Goal: Contribute content: Add original content to the website for others to see

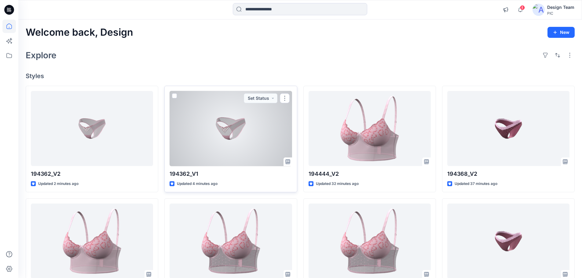
click at [231, 139] on div at bounding box center [231, 128] width 122 height 75
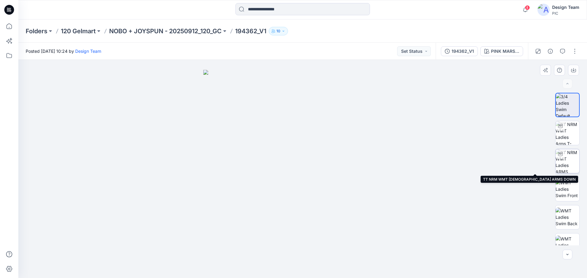
click at [564, 161] on img at bounding box center [567, 161] width 24 height 24
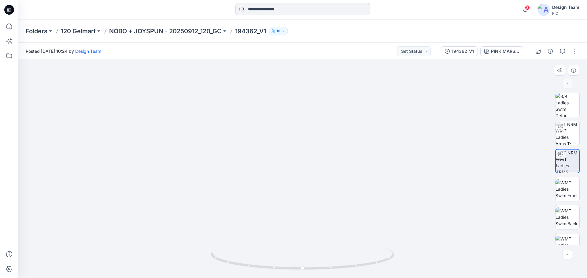
drag, startPoint x: 406, startPoint y: 240, endPoint x: 456, endPoint y: 212, distance: 58.0
click at [456, 212] on img at bounding box center [302, 108] width 403 height 340
drag, startPoint x: 390, startPoint y: 257, endPoint x: 398, endPoint y: 254, distance: 9.1
click at [398, 254] on div at bounding box center [302, 169] width 568 height 218
click at [184, 30] on p "NOBO + JOYSPUN - 20250912_120_GC" at bounding box center [165, 31] width 112 height 9
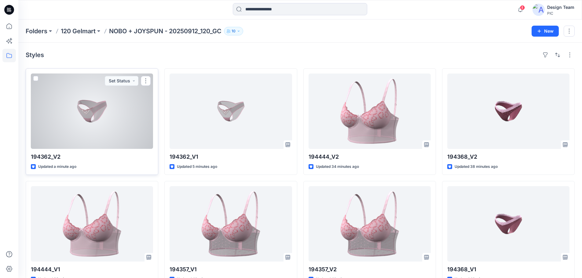
click at [89, 124] on div at bounding box center [92, 111] width 122 height 75
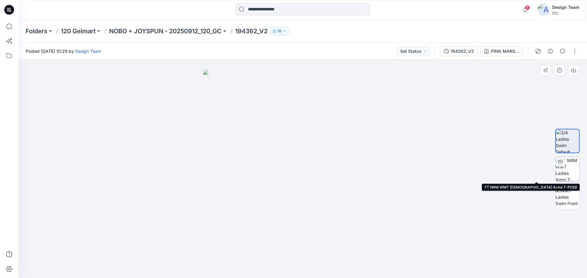
click at [568, 171] on img at bounding box center [567, 169] width 24 height 24
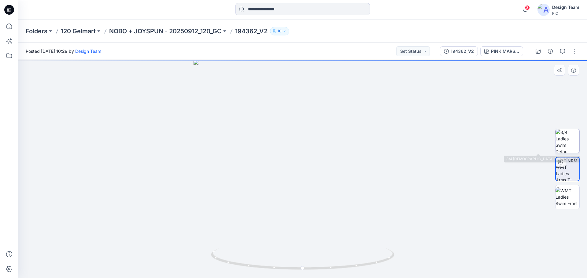
click at [574, 142] on img at bounding box center [567, 141] width 24 height 24
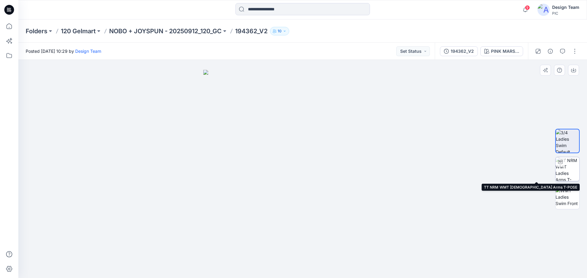
click at [565, 173] on img at bounding box center [567, 169] width 24 height 24
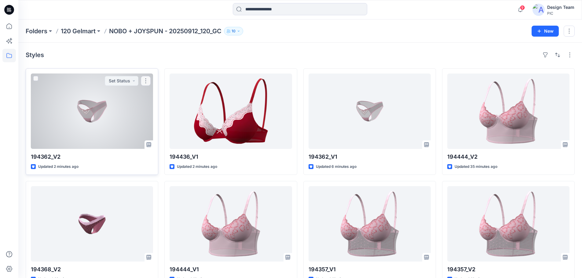
click at [105, 112] on div at bounding box center [92, 111] width 122 height 75
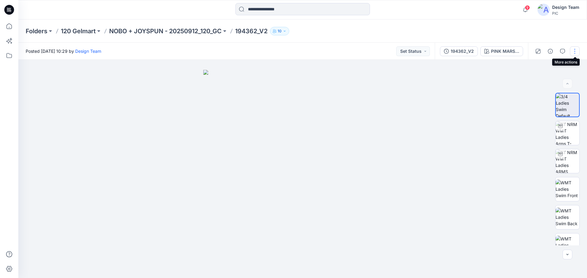
click at [574, 50] on button "button" at bounding box center [575, 51] width 10 height 10
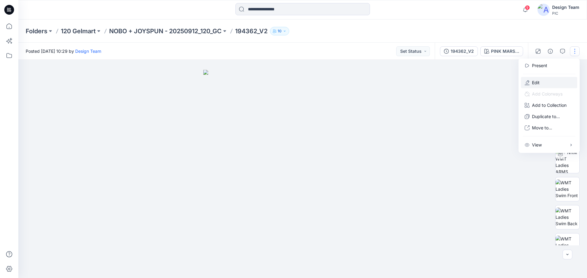
click at [542, 83] on button "Edit" at bounding box center [549, 82] width 56 height 11
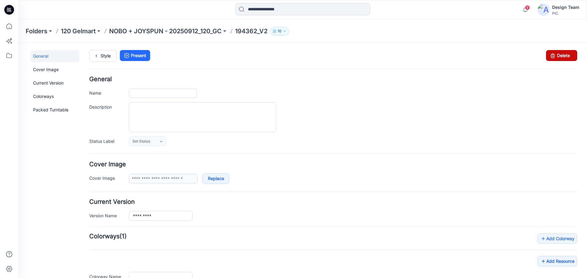
click at [557, 56] on link "Delete" at bounding box center [561, 55] width 31 height 11
type input "*********"
type input "**********"
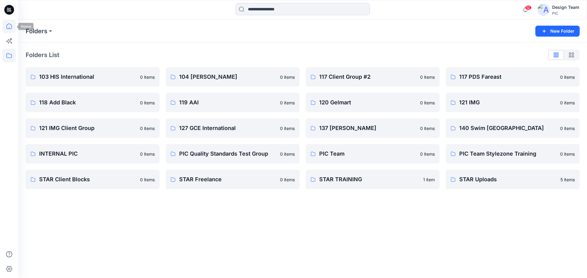
click at [10, 27] on icon at bounding box center [8, 26] width 13 height 13
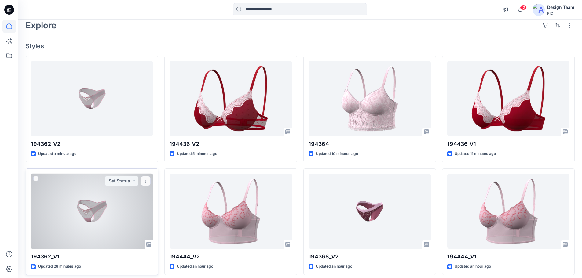
scroll to position [92, 0]
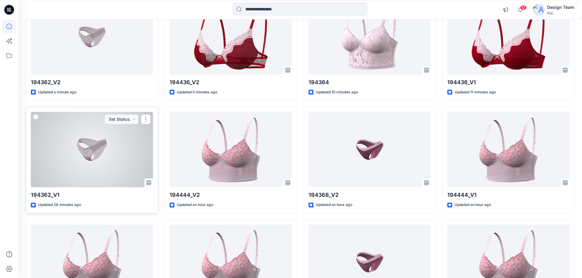
click at [97, 154] on div at bounding box center [92, 149] width 122 height 75
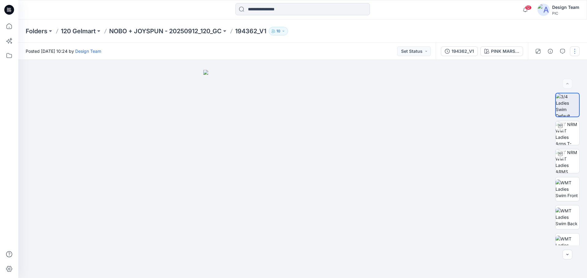
click at [573, 50] on button "button" at bounding box center [575, 51] width 10 height 10
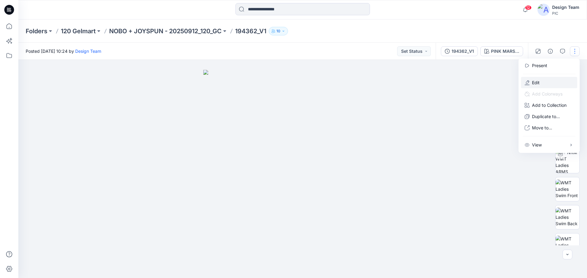
click at [535, 83] on p "Edit" at bounding box center [536, 82] width 8 height 6
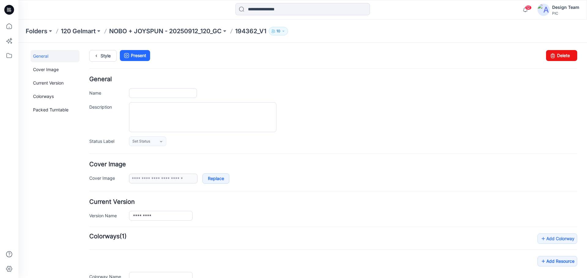
type input "*********"
type input "**********"
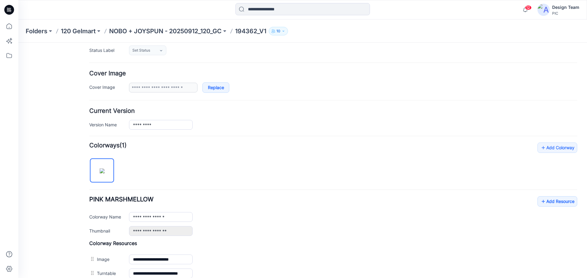
scroll to position [153, 0]
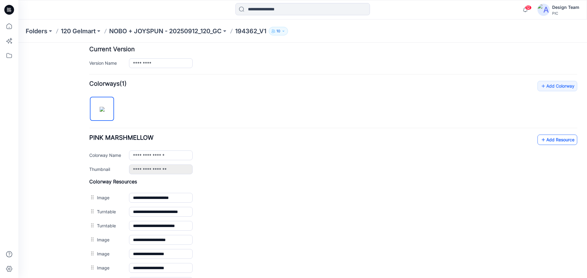
click at [545, 142] on link "Add Resource" at bounding box center [557, 140] width 40 height 10
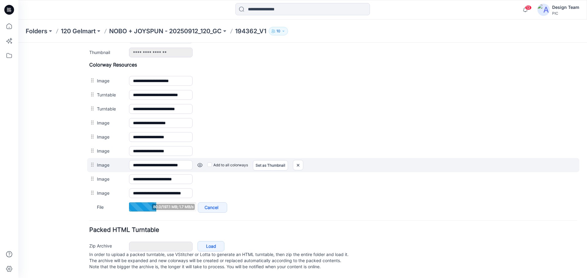
scroll to position [276, 0]
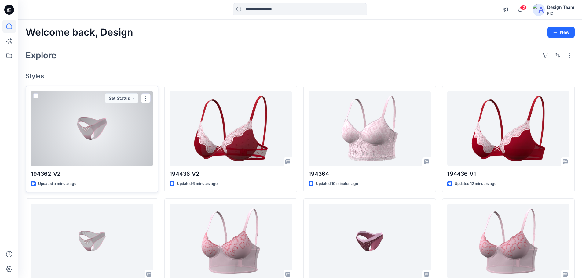
click at [84, 132] on div at bounding box center [92, 128] width 122 height 75
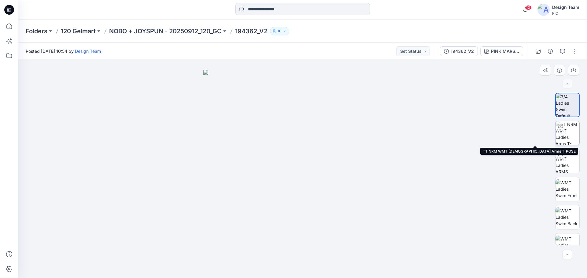
click at [573, 132] on img at bounding box center [567, 133] width 24 height 24
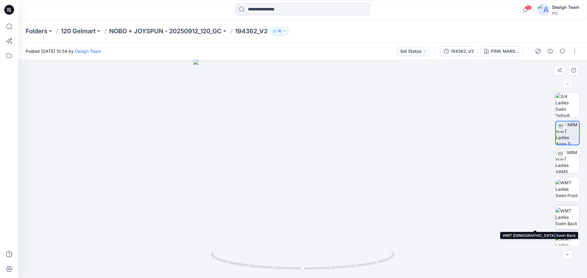
click at [571, 215] on img at bounding box center [567, 217] width 24 height 19
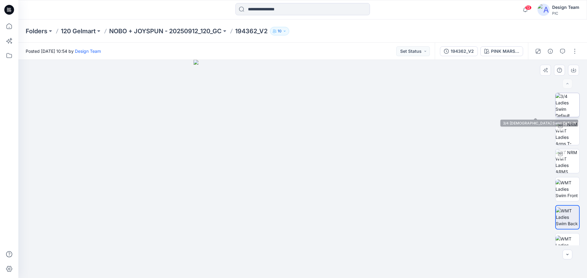
click at [571, 107] on img at bounding box center [567, 105] width 24 height 24
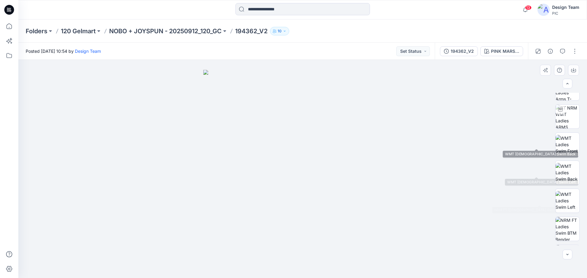
scroll to position [97, 0]
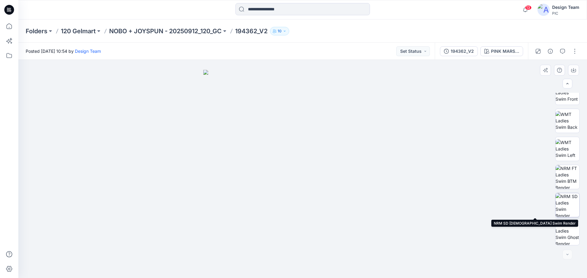
click at [567, 210] on img at bounding box center [567, 205] width 24 height 24
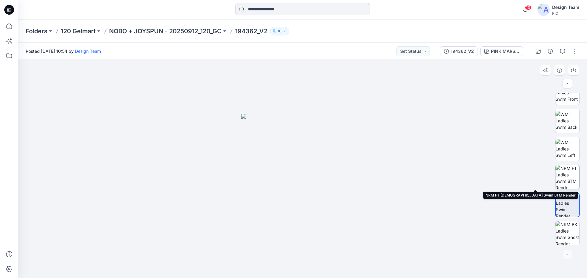
click at [570, 179] on img at bounding box center [567, 177] width 24 height 24
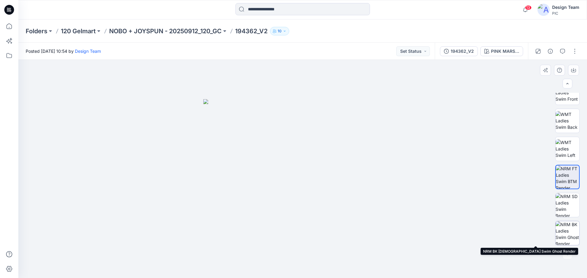
click at [569, 237] on img at bounding box center [567, 234] width 24 height 24
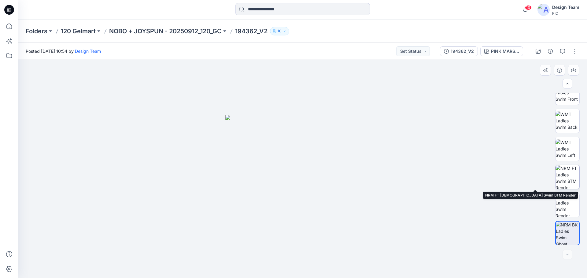
click at [563, 175] on img at bounding box center [567, 177] width 24 height 24
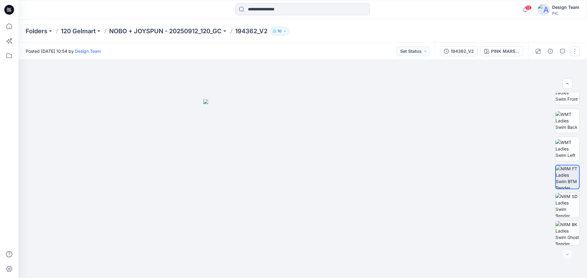
click at [573, 51] on button "button" at bounding box center [575, 51] width 10 height 10
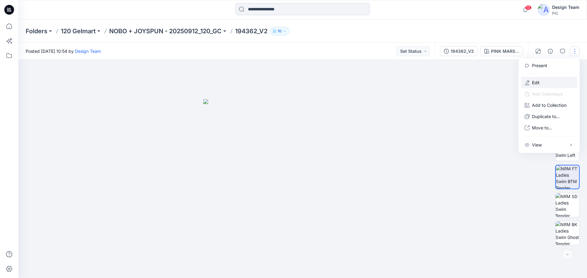
click at [542, 79] on button "Edit" at bounding box center [549, 82] width 56 height 11
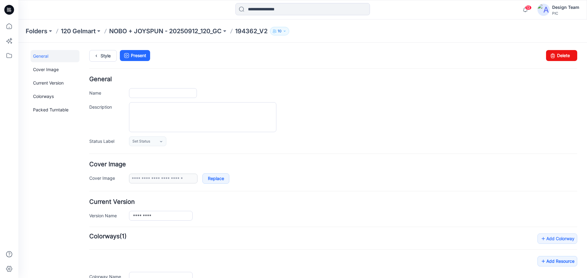
type input "*********"
type input "**********"
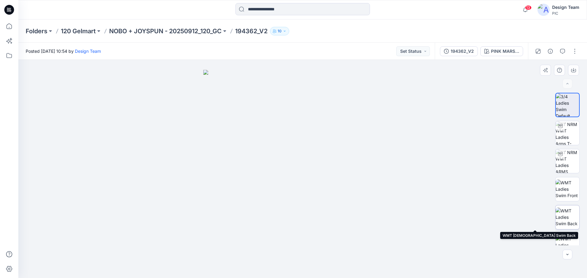
click at [568, 224] on img at bounding box center [567, 217] width 24 height 19
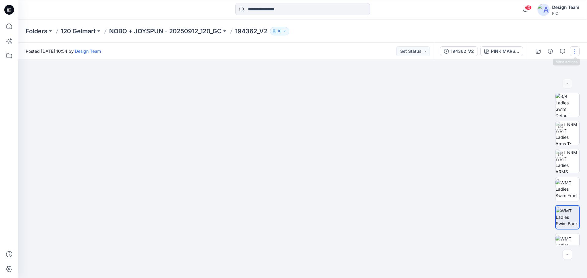
click at [574, 51] on button "button" at bounding box center [575, 51] width 10 height 10
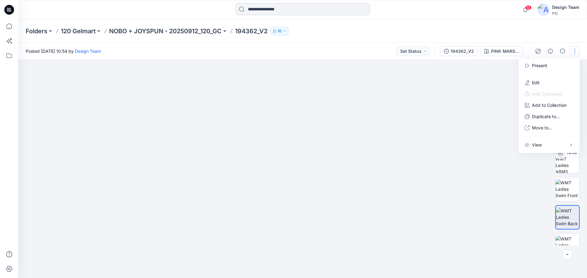
drag, startPoint x: 549, startPoint y: 66, endPoint x: 468, endPoint y: 79, distance: 82.4
click at [468, 79] on body "13 Notifications Your style 194362_V2 is ready 1 minutes ago Your style 194436_…" at bounding box center [293, 139] width 587 height 278
click at [534, 82] on p "Edit" at bounding box center [536, 82] width 8 height 6
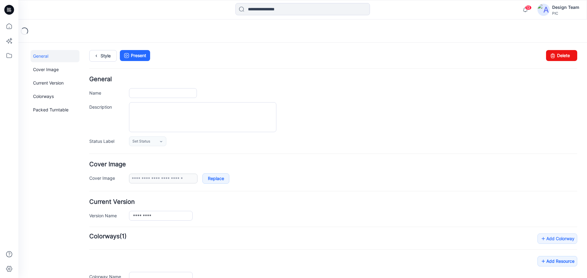
type input "*********"
type input "**********"
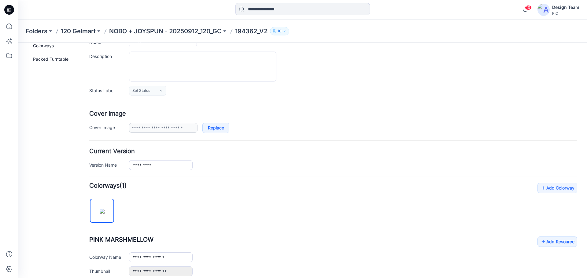
scroll to position [122, 0]
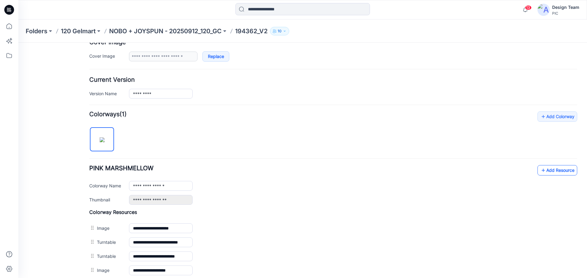
click at [553, 169] on link "Add Resource" at bounding box center [557, 170] width 40 height 10
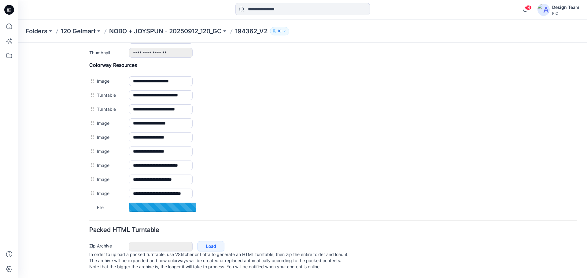
scroll to position [276, 0]
